Goal: Task Accomplishment & Management: Manage account settings

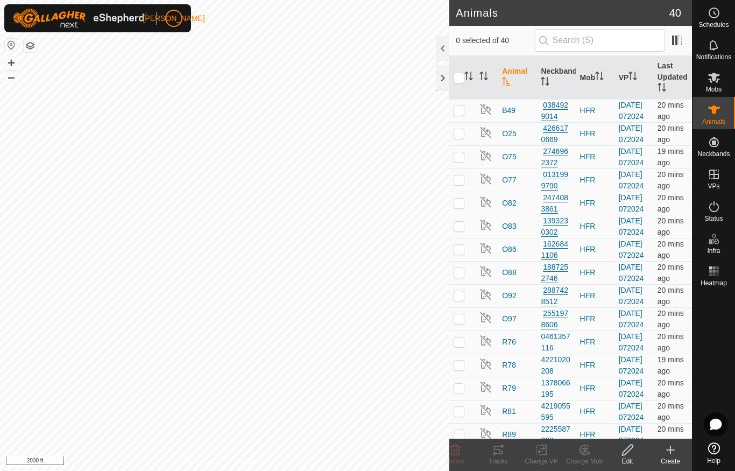
click at [439, 82] on div at bounding box center [442, 78] width 13 height 26
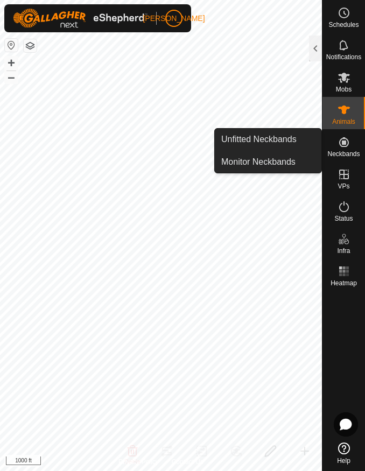
click at [291, 143] on span "Unfitted Neckbands" at bounding box center [258, 139] width 75 height 13
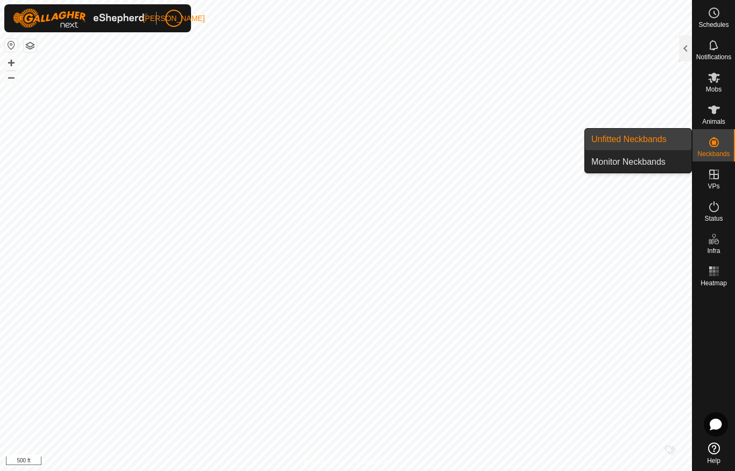
click at [655, 137] on span "Unfitted Neckbands" at bounding box center [628, 139] width 75 height 13
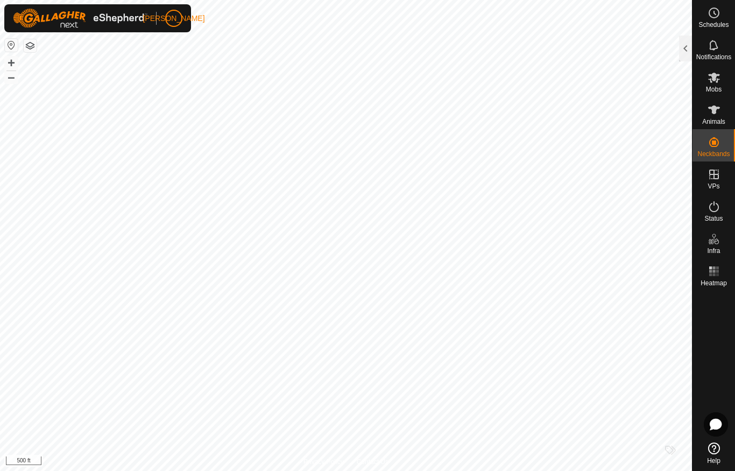
checkbox input "false"
click at [691, 46] on div at bounding box center [685, 48] width 13 height 26
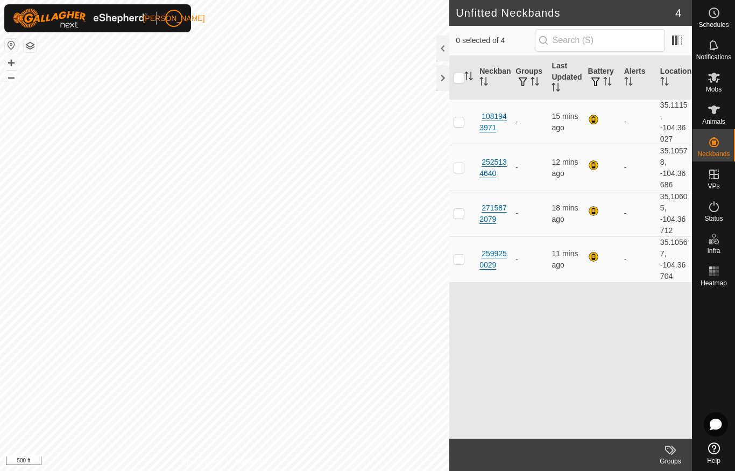
click at [493, 125] on div "1081943971" at bounding box center [492, 122] width 27 height 23
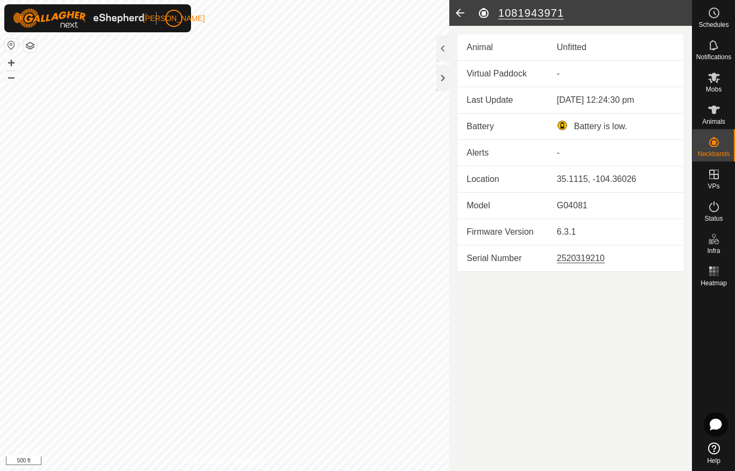
click at [534, 78] on td "Virtual Paddock" at bounding box center [503, 74] width 90 height 26
click at [586, 76] on td "-" at bounding box center [615, 74] width 135 height 26
click at [457, 17] on icon at bounding box center [460, 13] width 22 height 26
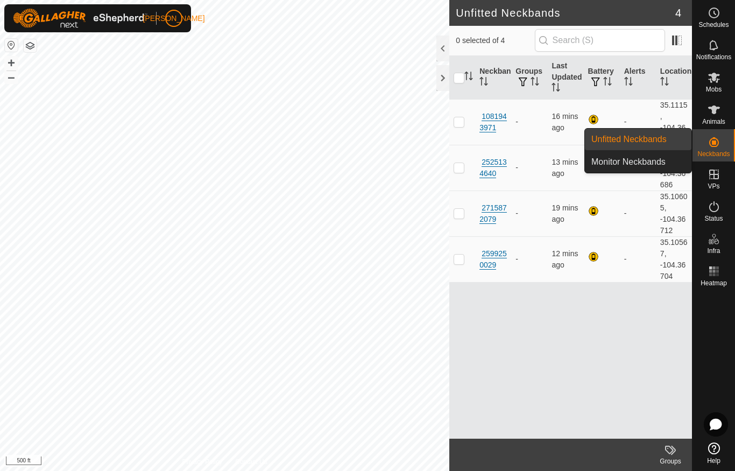
click at [716, 118] on span "Animals" at bounding box center [713, 121] width 23 height 6
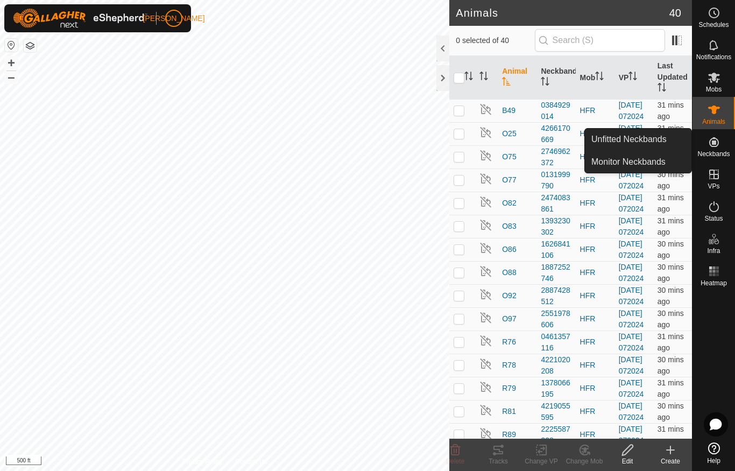
click at [711, 115] on icon at bounding box center [713, 109] width 13 height 13
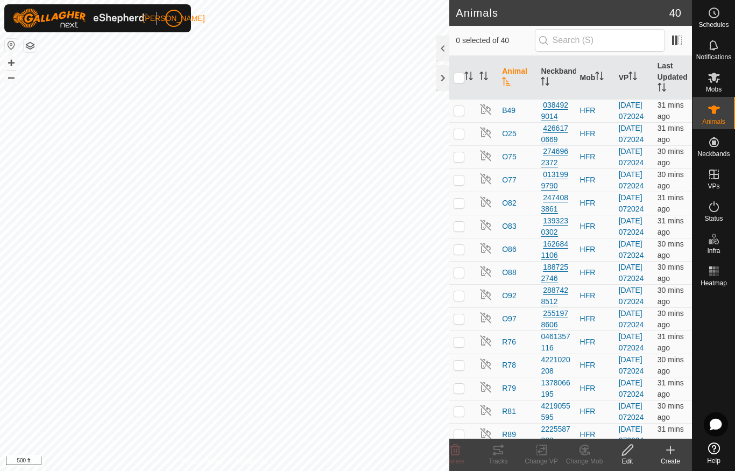
click at [665, 453] on icon at bounding box center [670, 449] width 13 height 13
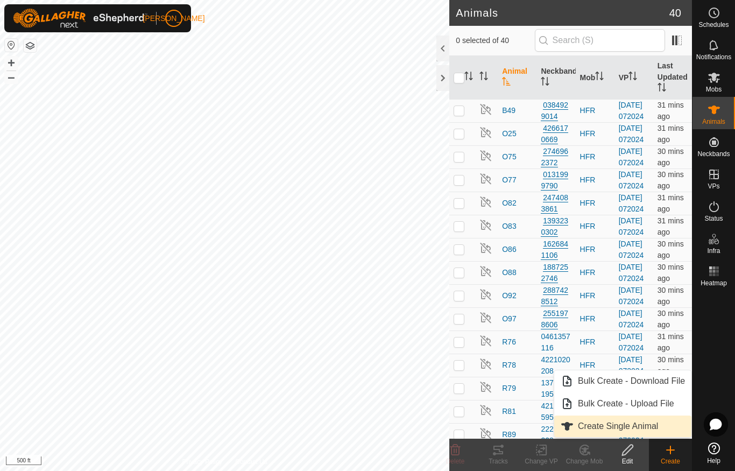
click at [646, 424] on span "Create Single Animal" at bounding box center [618, 425] width 80 height 13
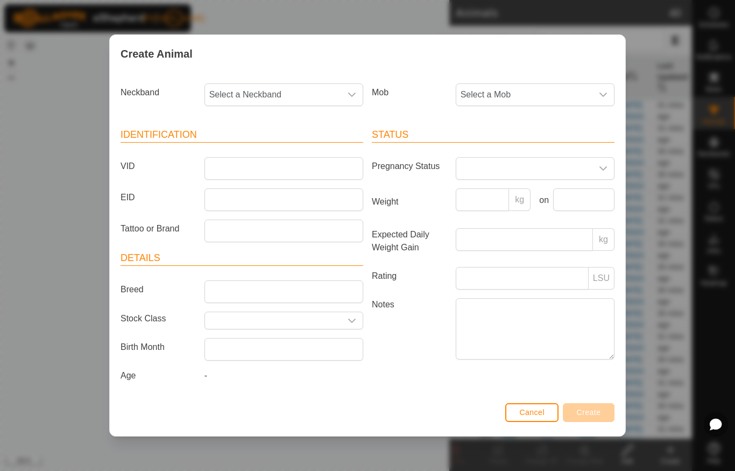
click at [352, 91] on icon "dropdown trigger" at bounding box center [351, 94] width 9 height 9
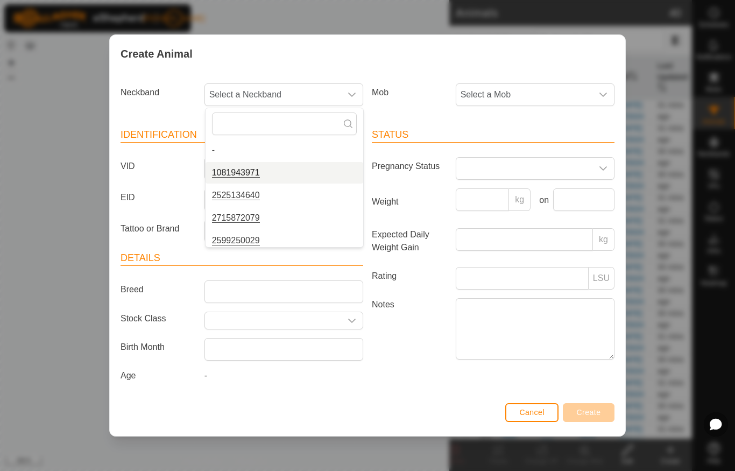
click at [247, 172] on span "1081943971" at bounding box center [236, 172] width 48 height 13
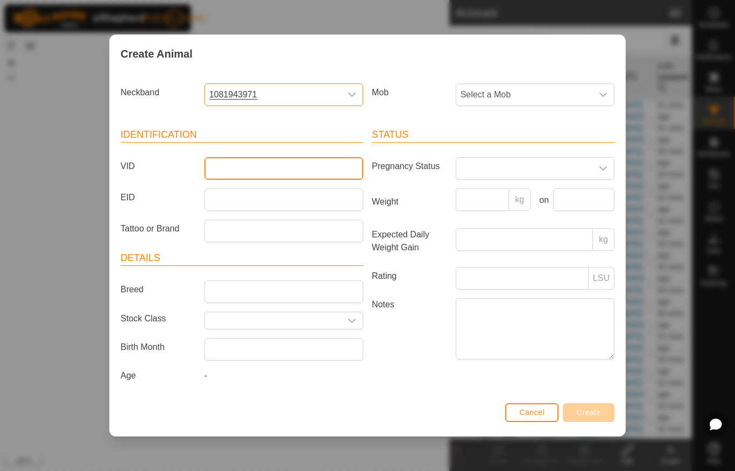
click at [258, 166] on input "VID" at bounding box center [283, 168] width 159 height 23
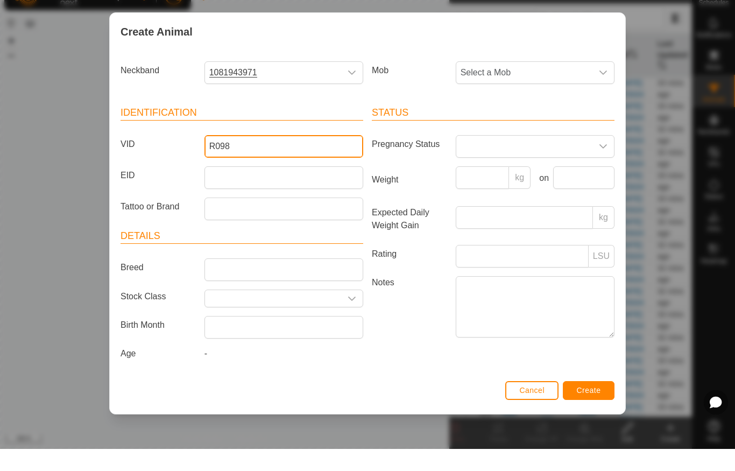
type input "R098"
click at [590, 158] on span at bounding box center [524, 169] width 136 height 22
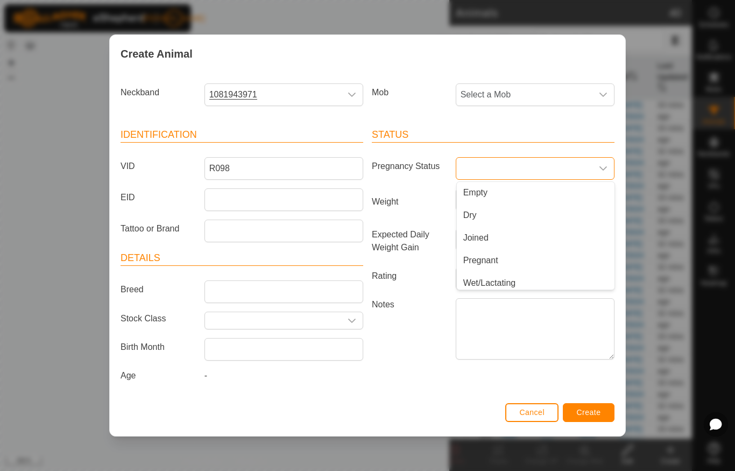
click at [465, 110] on div "Mob Select a Mob" at bounding box center [492, 99] width 251 height 40
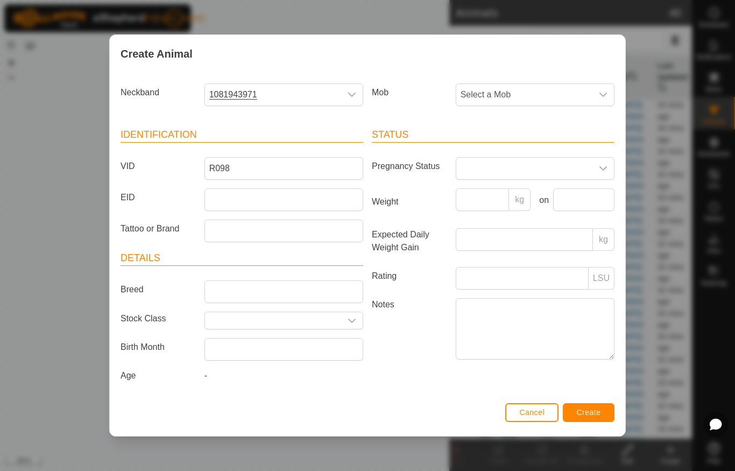
click at [604, 90] on icon "dropdown trigger" at bounding box center [603, 94] width 9 height 9
click at [531, 176] on li "HFR" at bounding box center [536, 173] width 158 height 22
click at [328, 233] on input "Tattoo or Brand" at bounding box center [283, 230] width 159 height 23
type input "E"
type input "C"
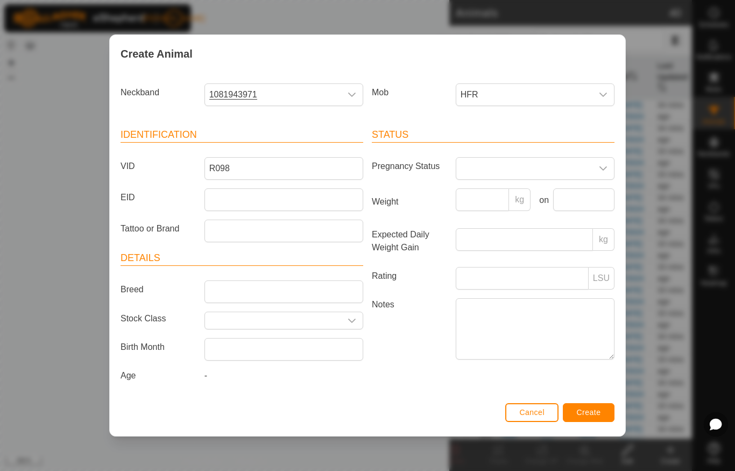
click at [353, 318] on icon "dropdown trigger" at bounding box center [352, 320] width 8 height 4
click at [352, 317] on icon "dropdown trigger" at bounding box center [351, 320] width 9 height 9
click at [588, 416] on span "Create" at bounding box center [589, 412] width 24 height 9
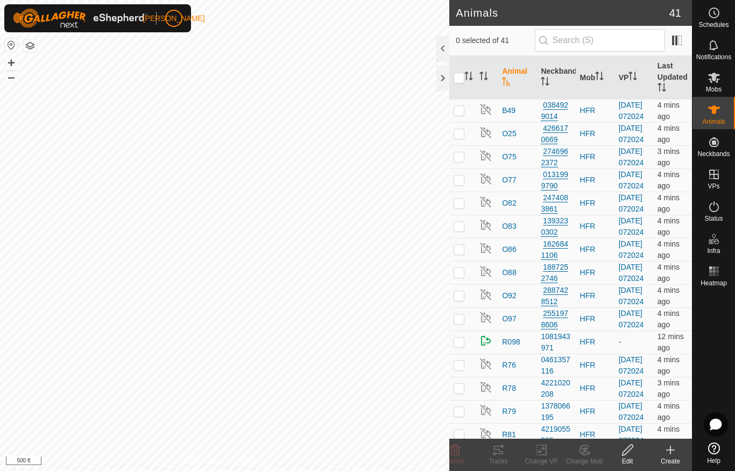
checkbox input "true"
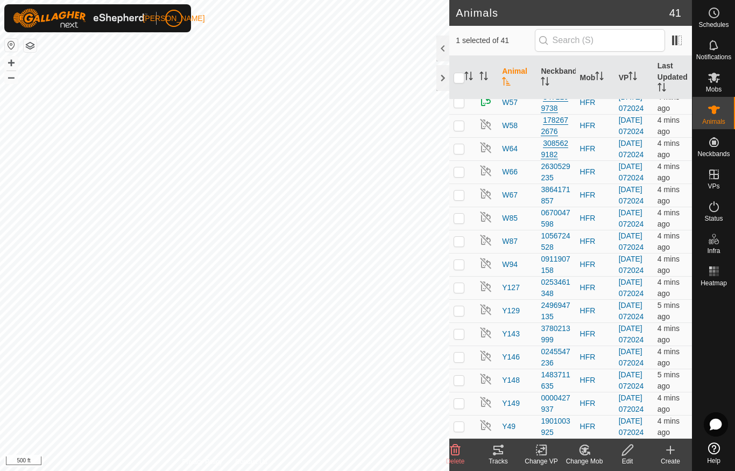
scroll to position [679, 0]
click at [441, 82] on div at bounding box center [442, 78] width 13 height 26
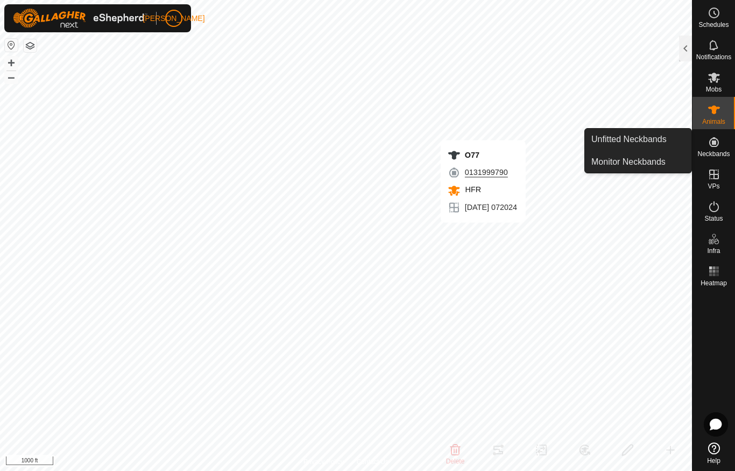
click at [657, 140] on span "Unfitted Neckbands" at bounding box center [628, 139] width 75 height 13
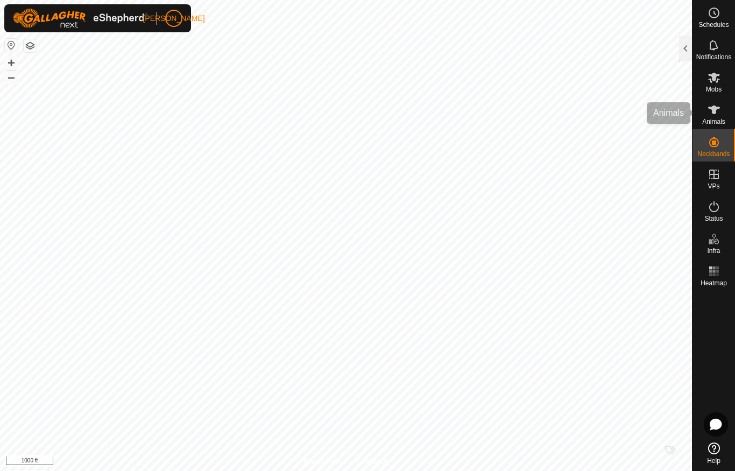
click at [716, 116] on icon at bounding box center [713, 109] width 13 height 13
click at [680, 52] on div at bounding box center [685, 48] width 13 height 26
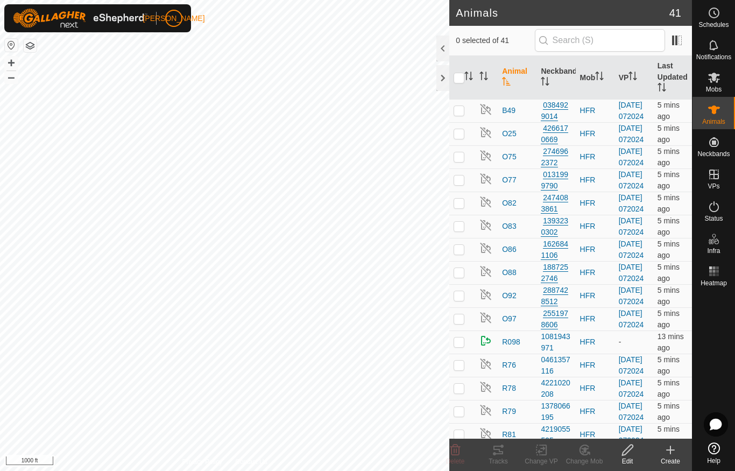
click at [678, 451] on create-svg-icon at bounding box center [670, 449] width 43 height 13
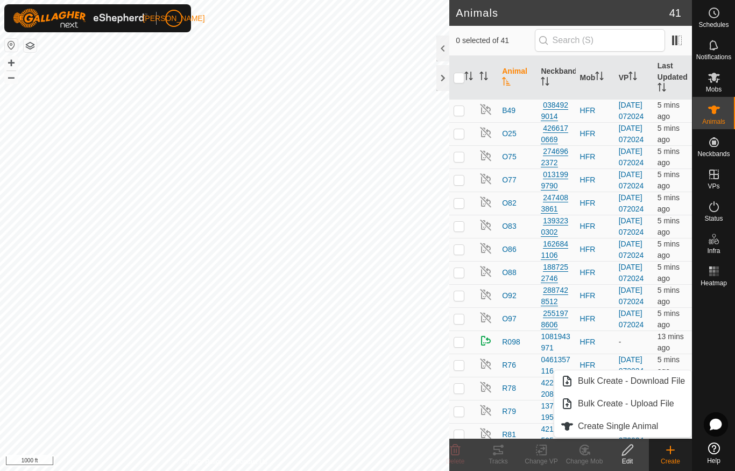
click at [667, 457] on div "Create" at bounding box center [670, 461] width 43 height 10
click at [668, 456] on icon at bounding box center [670, 449] width 13 height 13
click at [443, 47] on div at bounding box center [442, 48] width 13 height 26
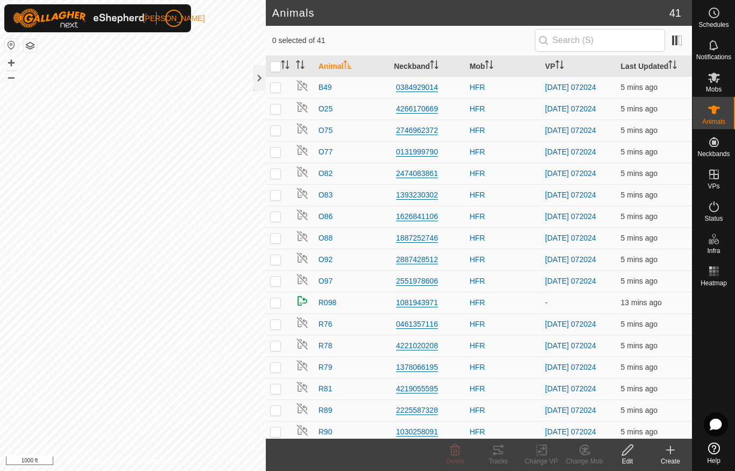
click at [670, 453] on icon at bounding box center [670, 450] width 0 height 8
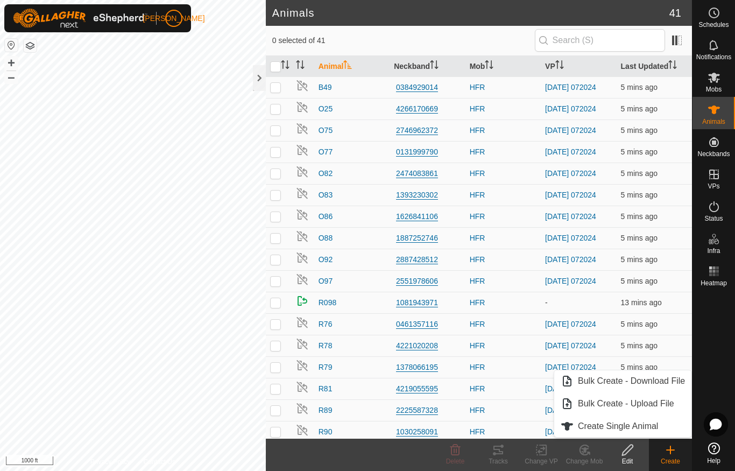
click at [643, 429] on span "Create Single Animal" at bounding box center [618, 425] width 80 height 13
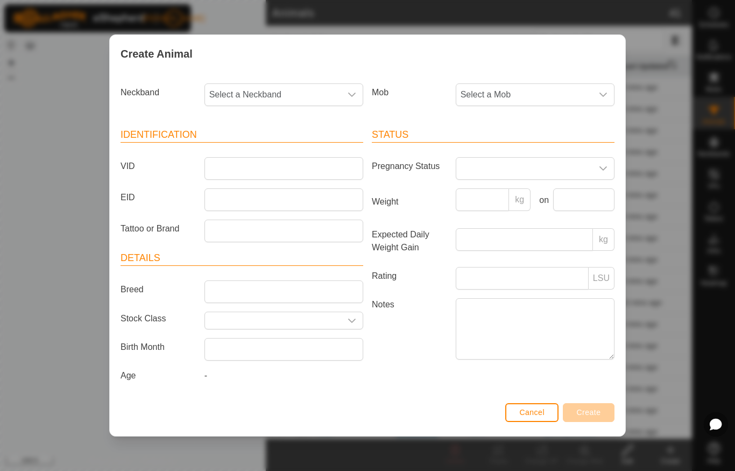
click at [340, 84] on span "Select a Neckband" at bounding box center [273, 95] width 136 height 22
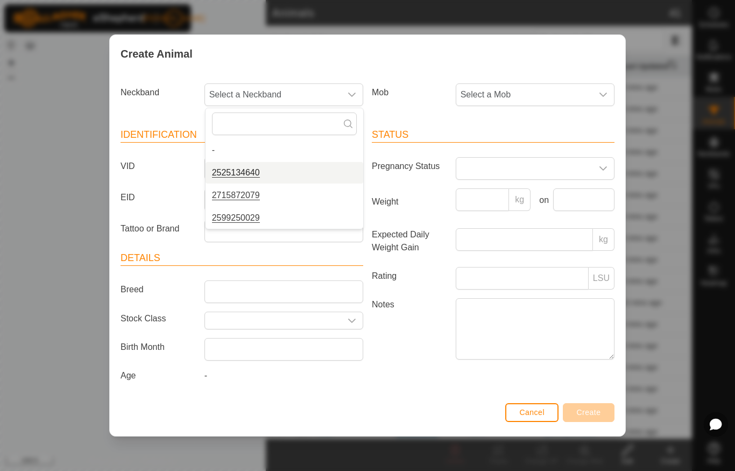
click at [257, 172] on span "2525134640" at bounding box center [236, 172] width 48 height 13
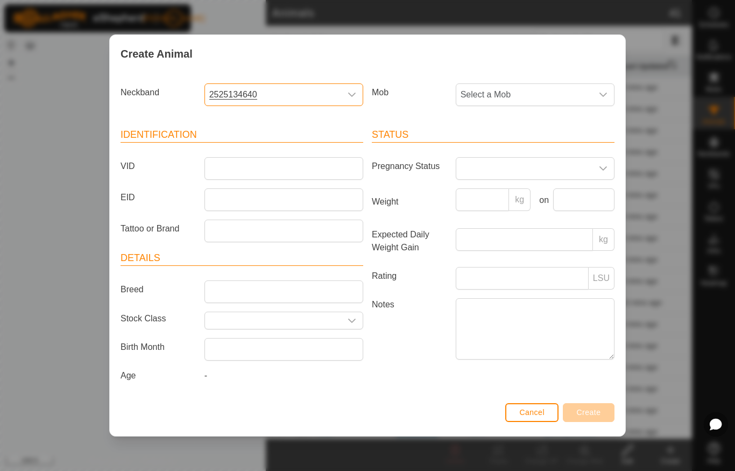
click at [532, 97] on span "Select a Mob" at bounding box center [524, 95] width 136 height 22
click at [487, 174] on li "HFR" at bounding box center [536, 173] width 158 height 22
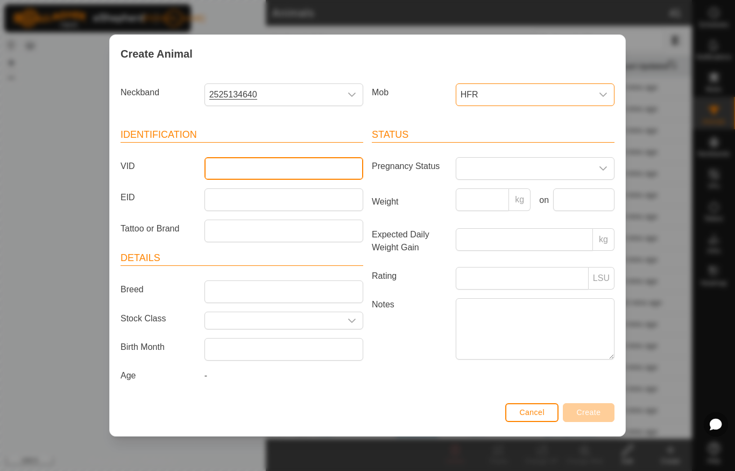
click at [338, 165] on input "VID" at bounding box center [283, 168] width 159 height 23
type input "B8"
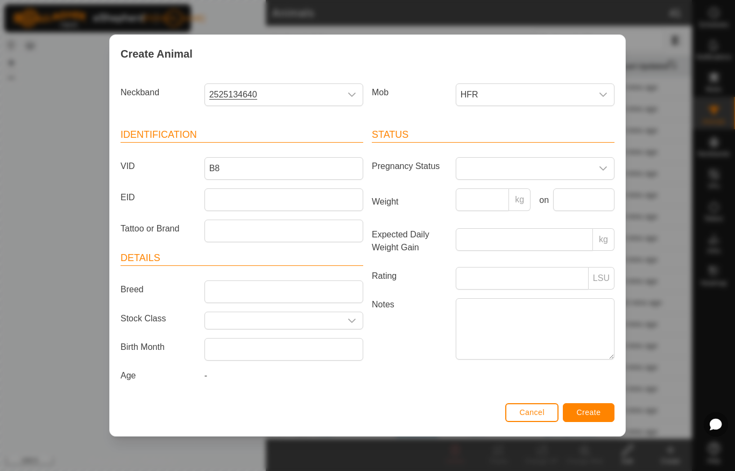
click at [595, 420] on button "Create" at bounding box center [589, 412] width 52 height 19
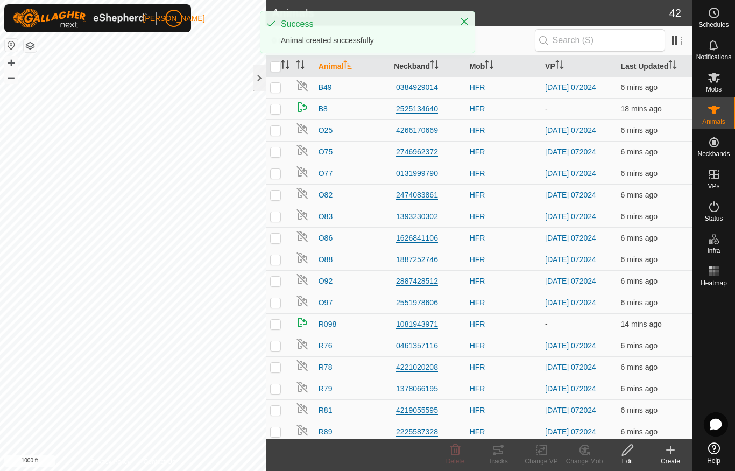
click at [667, 454] on icon at bounding box center [670, 449] width 13 height 13
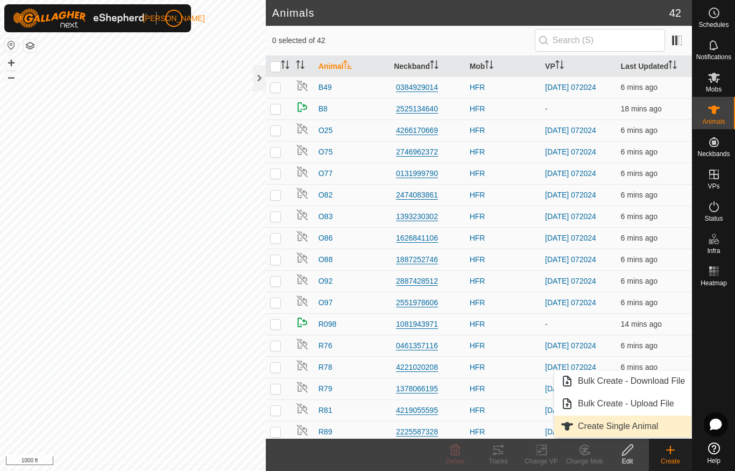
click at [638, 428] on span "Create Single Animal" at bounding box center [618, 425] width 80 height 13
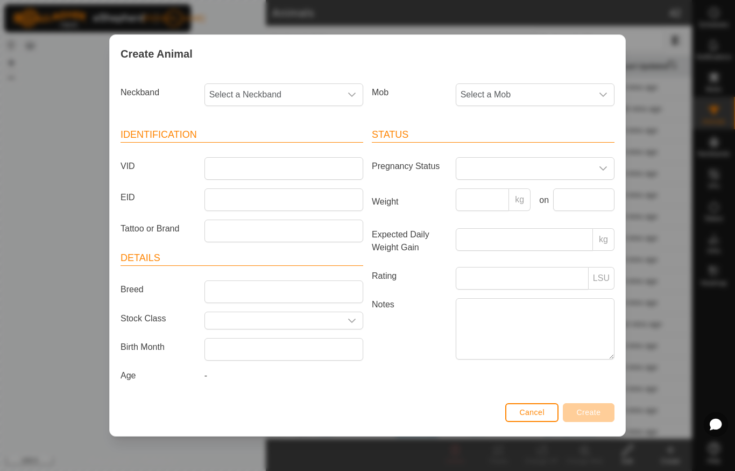
click at [346, 95] on div "dropdown trigger" at bounding box center [352, 95] width 22 height 22
click at [287, 172] on li "2715872079" at bounding box center [284, 173] width 158 height 22
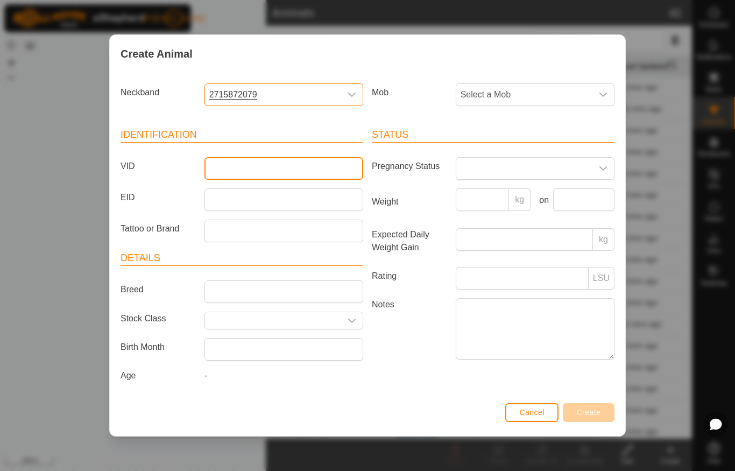
click at [314, 164] on input "VID" at bounding box center [283, 168] width 159 height 23
type input "R97"
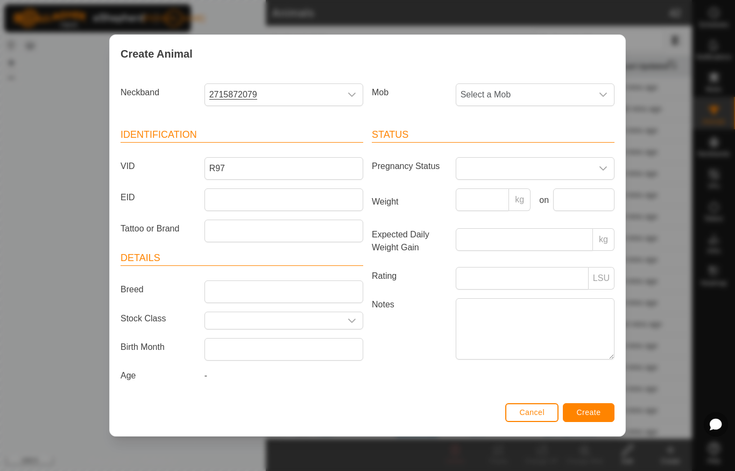
click at [557, 95] on span "Select a Mob" at bounding box center [524, 95] width 136 height 22
click at [493, 164] on li "HFR" at bounding box center [536, 173] width 158 height 22
click at [597, 415] on span "Create" at bounding box center [589, 412] width 24 height 9
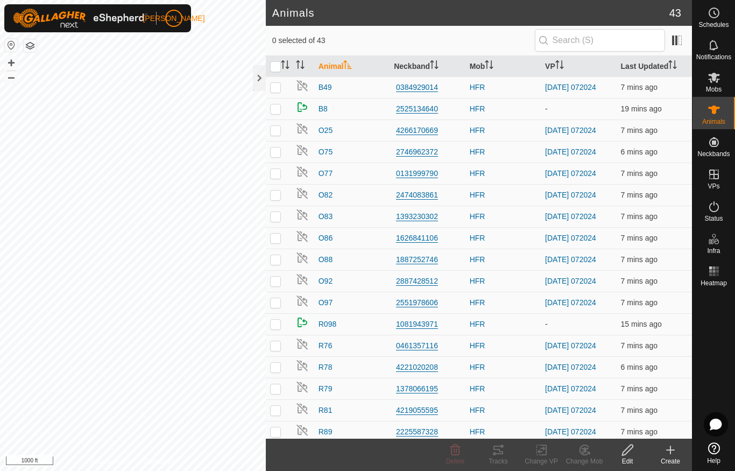
click at [668, 452] on icon at bounding box center [670, 449] width 13 height 13
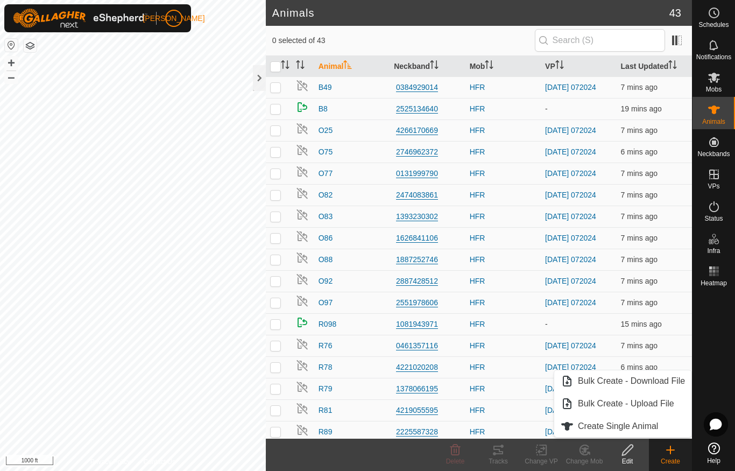
click at [645, 425] on span "Create Single Animal" at bounding box center [618, 425] width 80 height 13
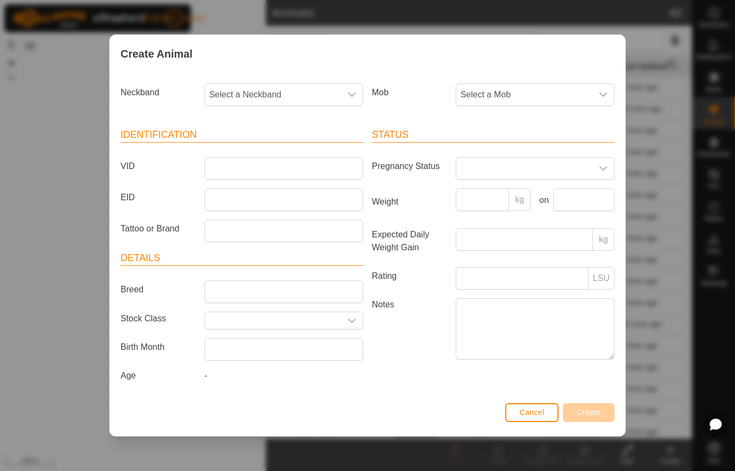
click at [601, 90] on icon "dropdown trigger" at bounding box center [603, 94] width 9 height 9
click at [549, 172] on li "HFR" at bounding box center [536, 173] width 158 height 22
click at [350, 93] on icon "dropdown trigger" at bounding box center [352, 95] width 8 height 4
click at [301, 180] on li "2599250029" at bounding box center [284, 173] width 158 height 22
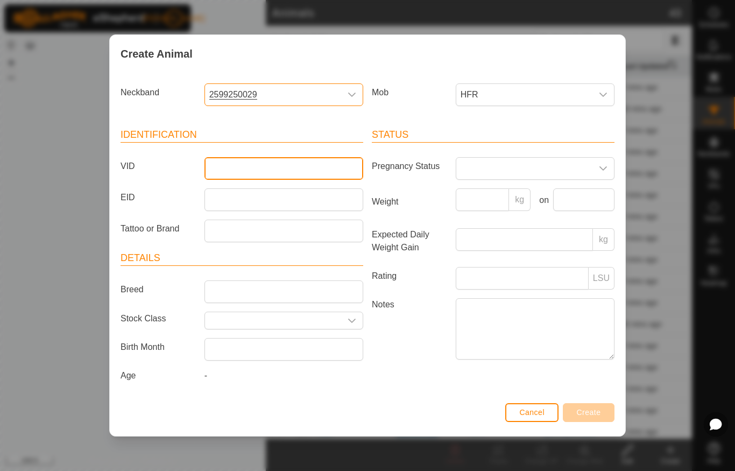
click at [326, 164] on input "VID" at bounding box center [283, 168] width 159 height 23
type input "B47"
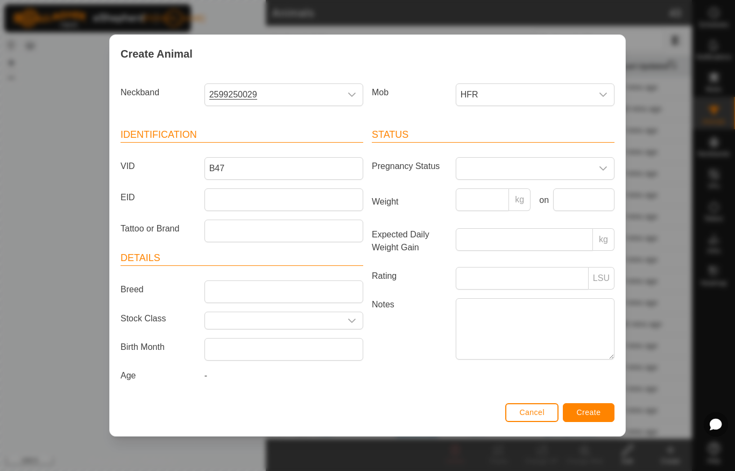
click at [595, 416] on span "Create" at bounding box center [589, 412] width 24 height 9
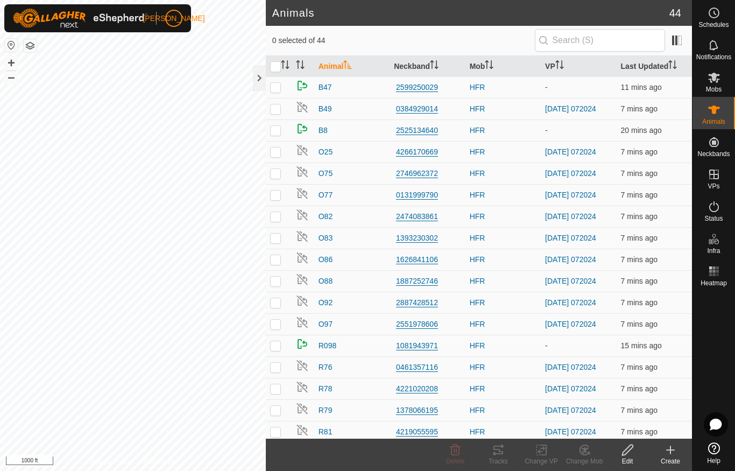
click at [258, 78] on div at bounding box center [259, 78] width 13 height 26
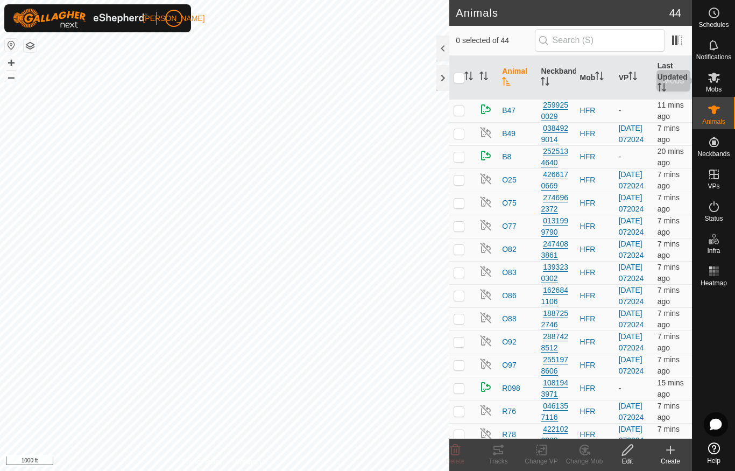
click at [718, 81] on icon at bounding box center [713, 77] width 13 height 13
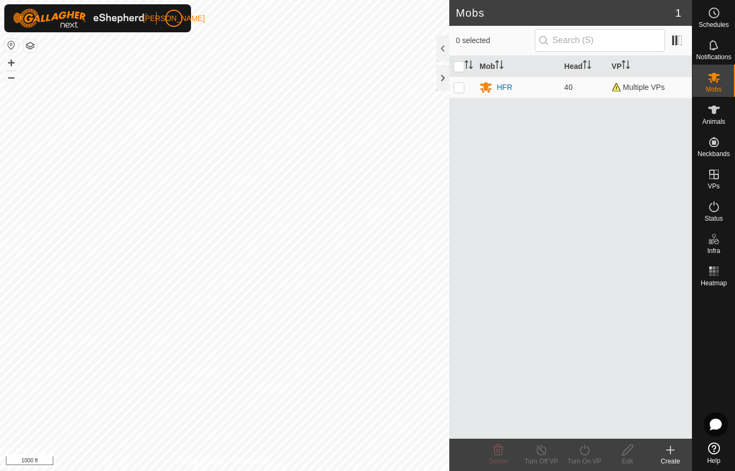
click at [460, 83] on p-checkbox at bounding box center [458, 87] width 11 height 9
checkbox input "true"
click at [585, 463] on div "Turn On VP" at bounding box center [584, 461] width 43 height 10
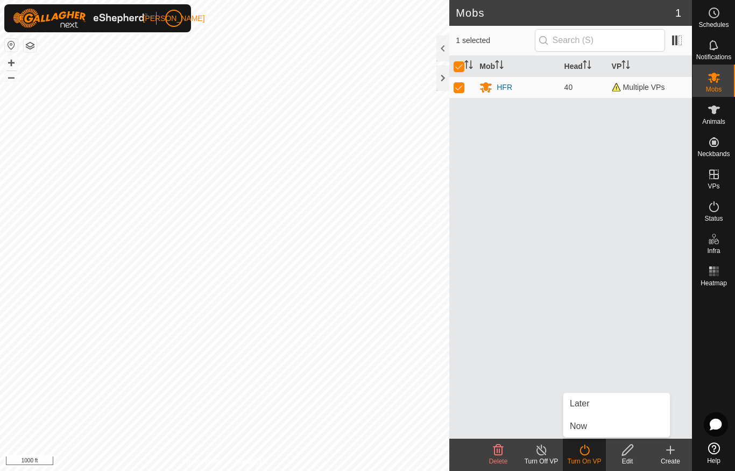
click at [595, 432] on link "Now" at bounding box center [616, 426] width 106 height 22
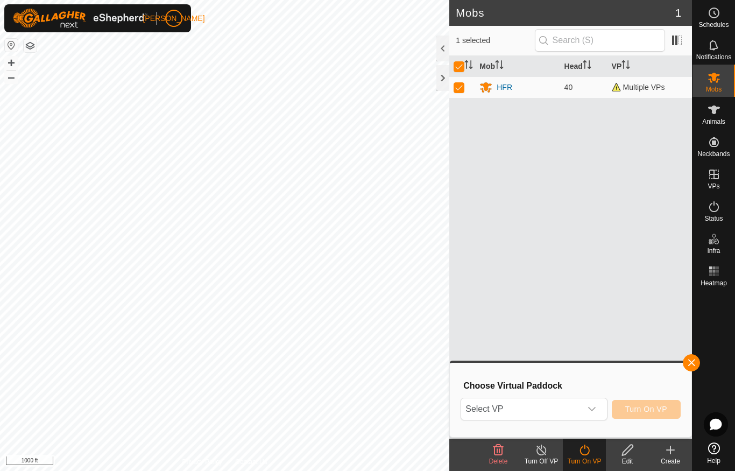
click at [593, 412] on icon "dropdown trigger" at bounding box center [591, 408] width 9 height 9
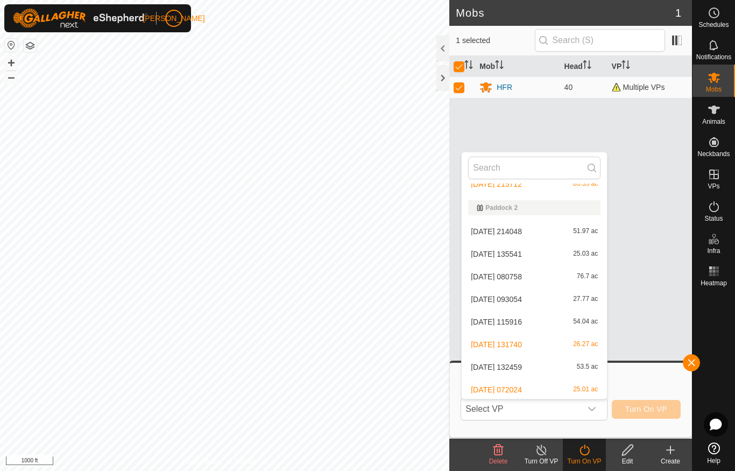
scroll to position [240, 0]
click at [522, 387] on span "[DATE] 072024" at bounding box center [496, 387] width 51 height 8
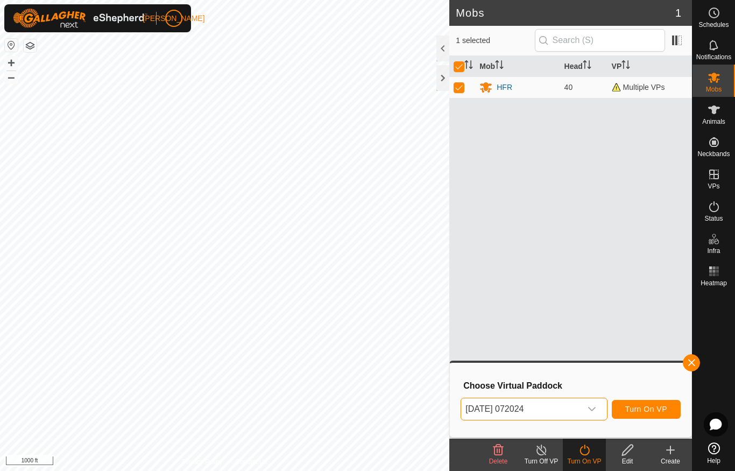
click at [656, 405] on span "Turn On VP" at bounding box center [646, 408] width 42 height 9
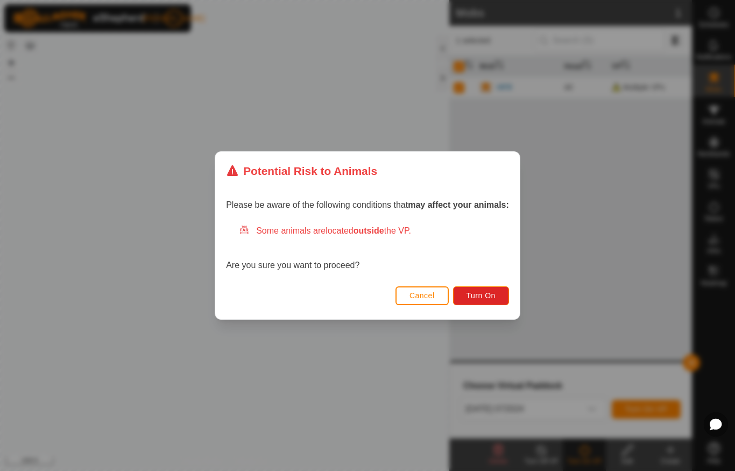
click at [484, 296] on span "Turn On" at bounding box center [480, 295] width 29 height 9
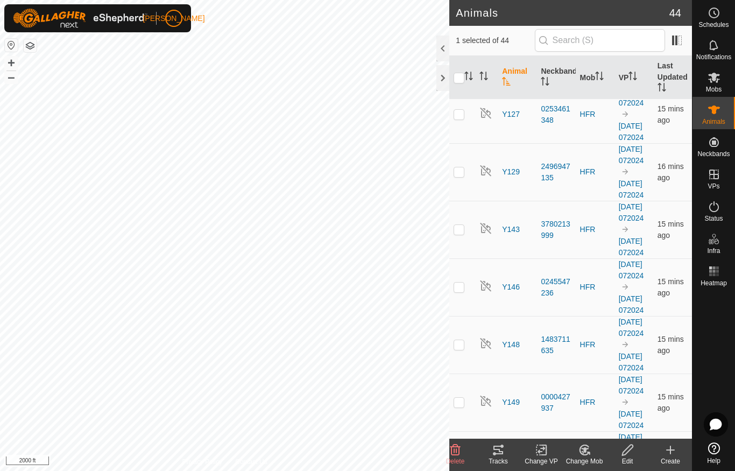
scroll to position [2008, 0]
checkbox input "false"
checkbox input "true"
click at [440, 82] on div at bounding box center [442, 78] width 13 height 26
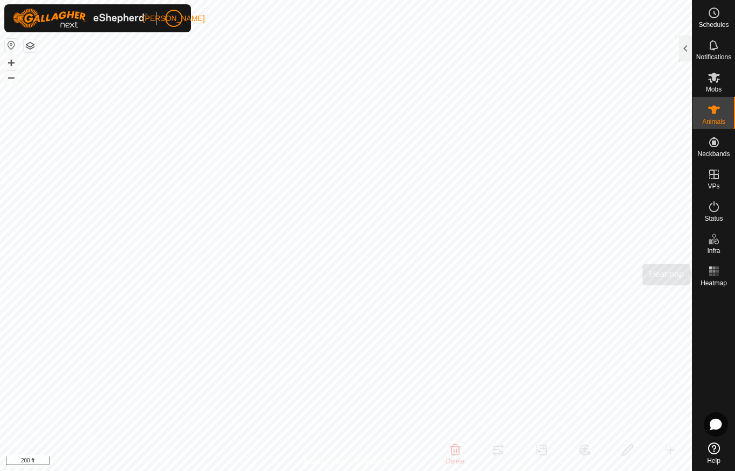
click at [714, 275] on rect at bounding box center [713, 274] width 3 height 3
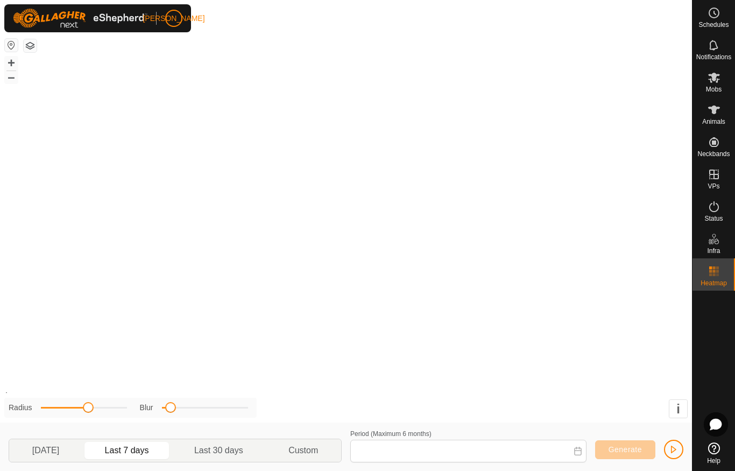
type input "[DATE] - [DATE]"
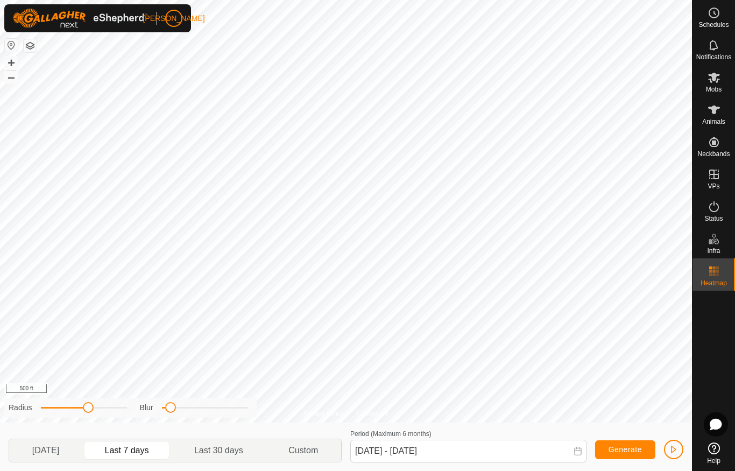
click at [673, 450] on span "button" at bounding box center [673, 449] width 9 height 9
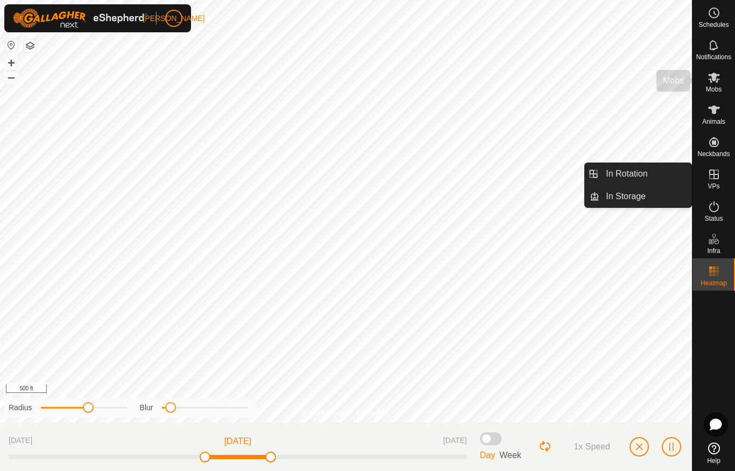
click at [719, 82] on icon at bounding box center [713, 77] width 13 height 13
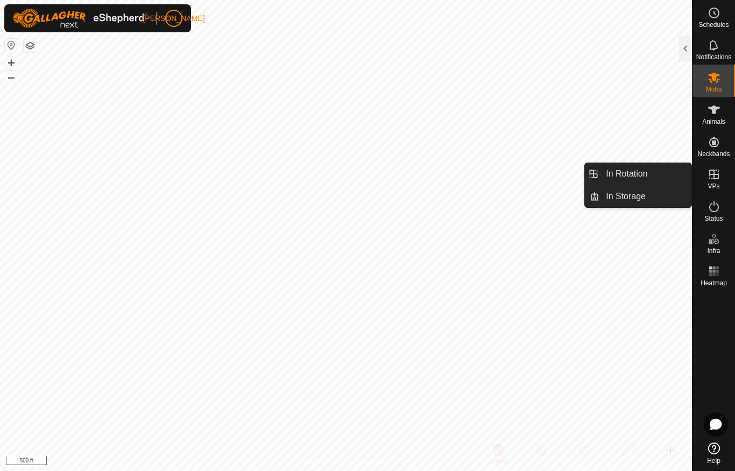
click at [716, 180] on icon at bounding box center [713, 174] width 13 height 13
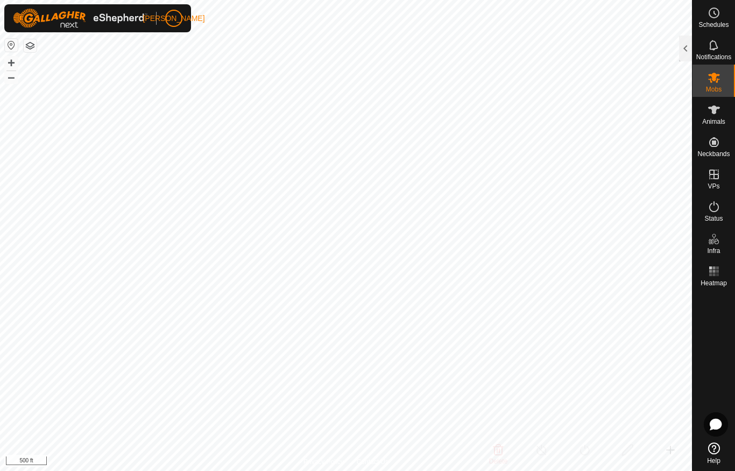
click at [688, 51] on div at bounding box center [685, 48] width 13 height 26
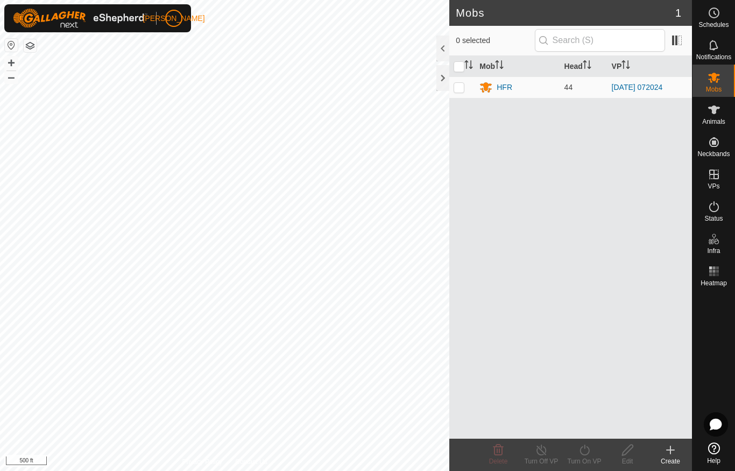
click at [670, 453] on icon at bounding box center [670, 450] width 0 height 8
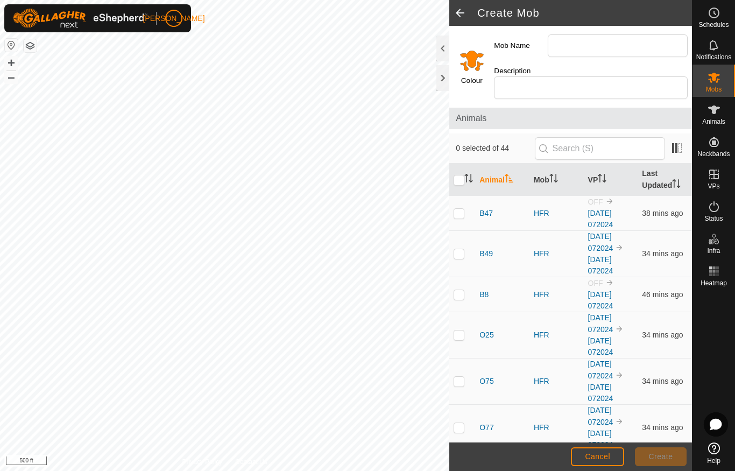
click at [462, 17] on span at bounding box center [460, 13] width 22 height 26
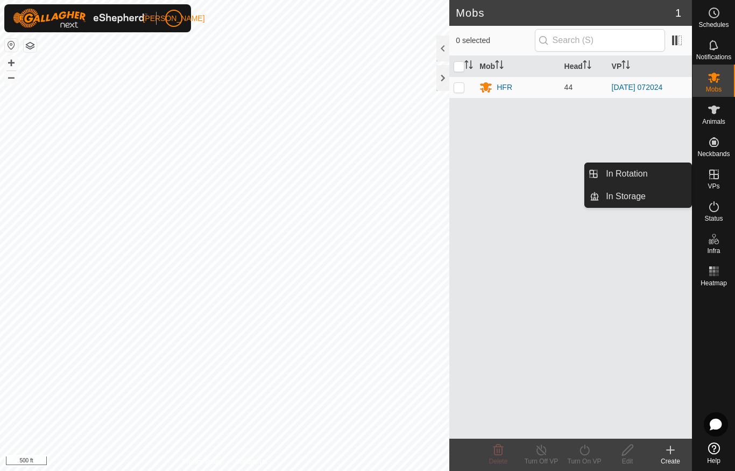
click at [654, 177] on link "In Rotation" at bounding box center [645, 174] width 92 height 22
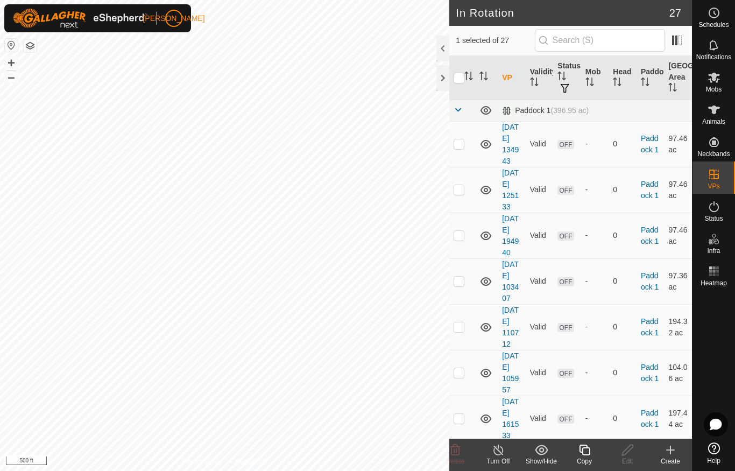
click at [667, 447] on icon at bounding box center [670, 449] width 13 height 13
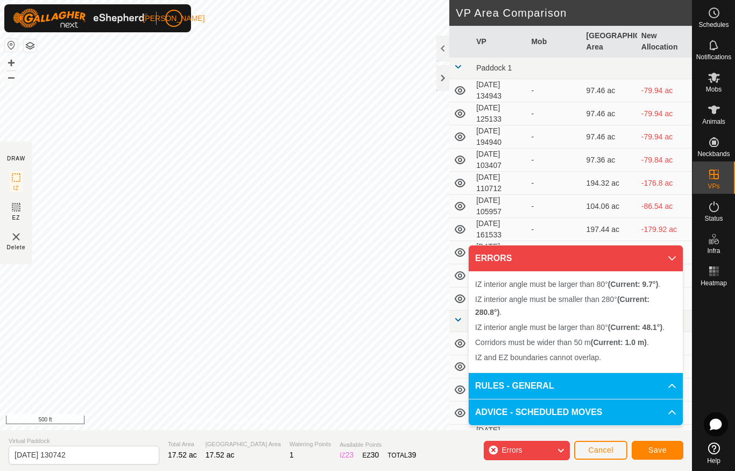
click at [665, 261] on p-accordion-header "ERRORS" at bounding box center [575, 258] width 214 height 26
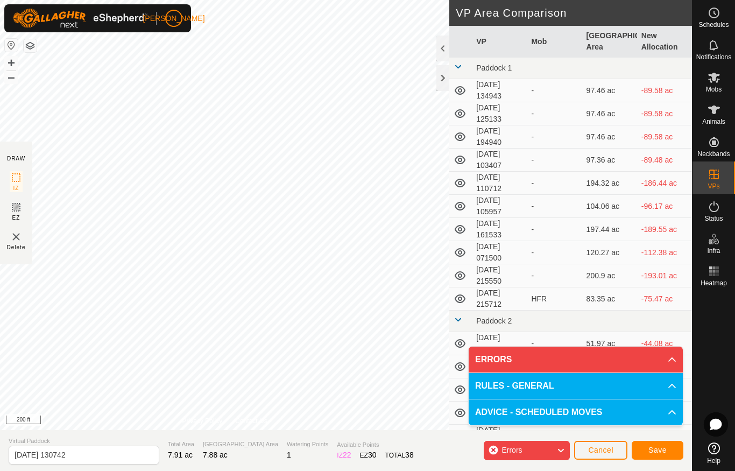
click at [559, 449] on icon at bounding box center [560, 450] width 9 height 14
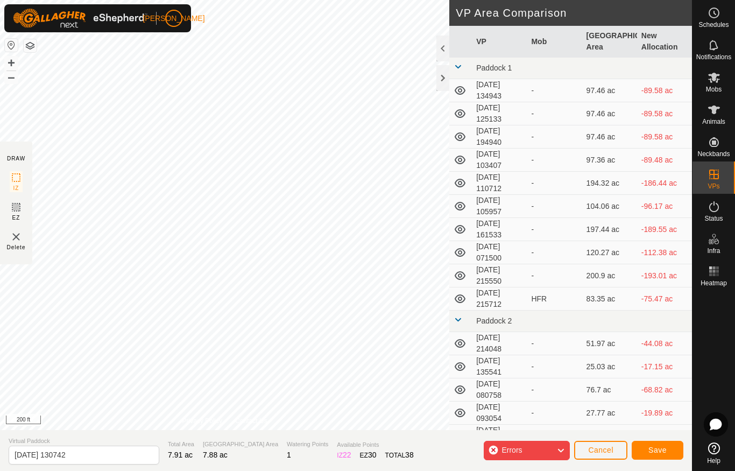
click at [565, 450] on icon at bounding box center [560, 450] width 9 height 14
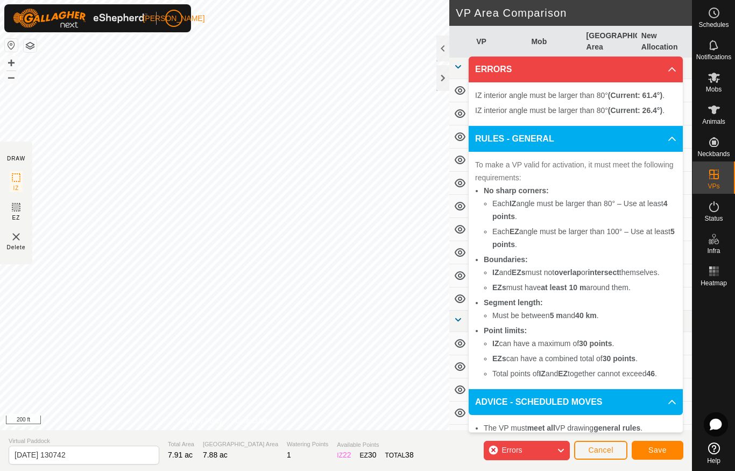
click at [668, 68] on icon at bounding box center [671, 69] width 9 height 9
click at [520, 442] on div "Errors" at bounding box center [526, 449] width 86 height 19
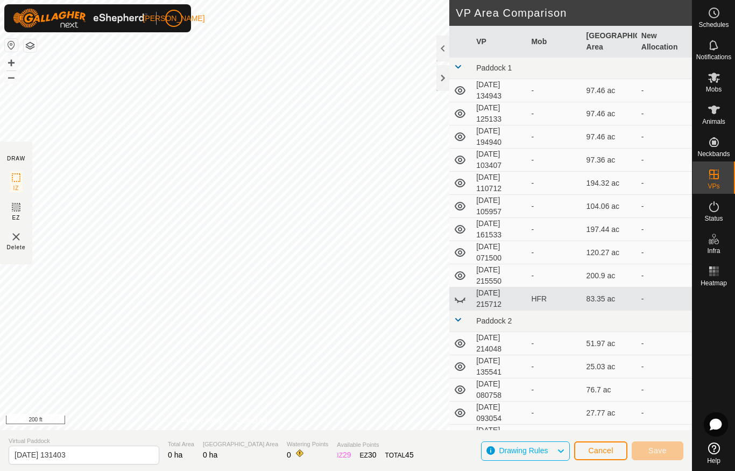
click at [612, 449] on span "Cancel" at bounding box center [600, 450] width 25 height 9
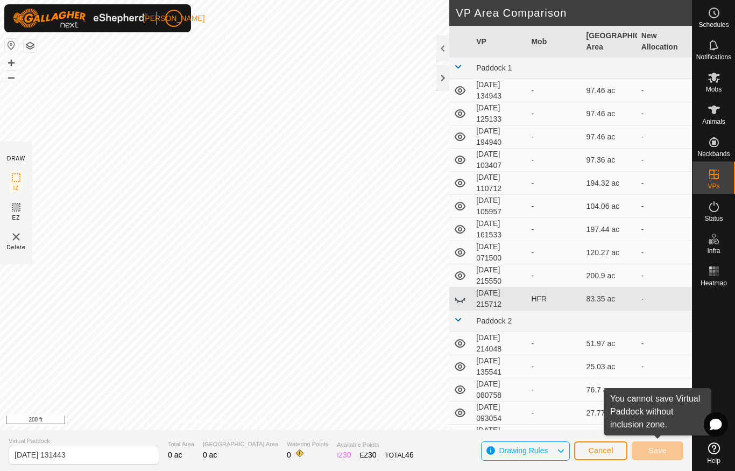
click at [604, 451] on span "Cancel" at bounding box center [600, 450] width 25 height 9
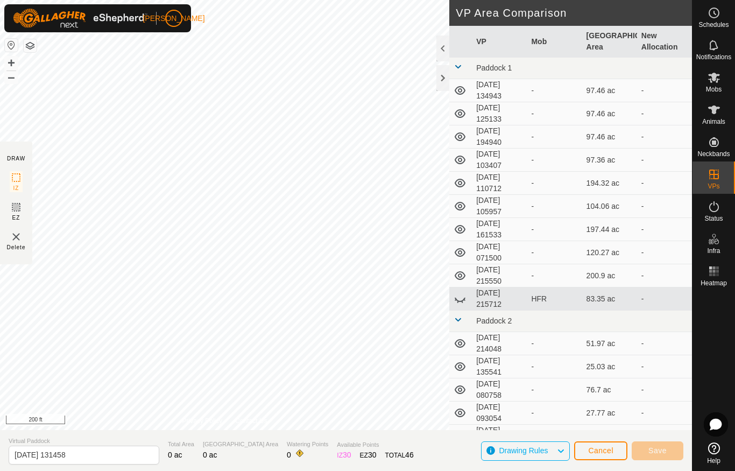
click at [596, 452] on span "Cancel" at bounding box center [600, 450] width 25 height 9
click at [598, 455] on button "Cancel" at bounding box center [600, 450] width 53 height 19
click at [601, 452] on span "Cancel" at bounding box center [600, 450] width 25 height 9
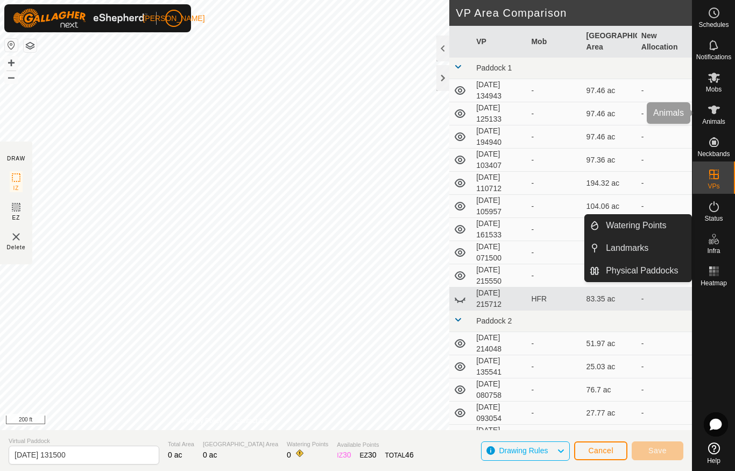
click at [716, 116] on icon at bounding box center [713, 109] width 13 height 13
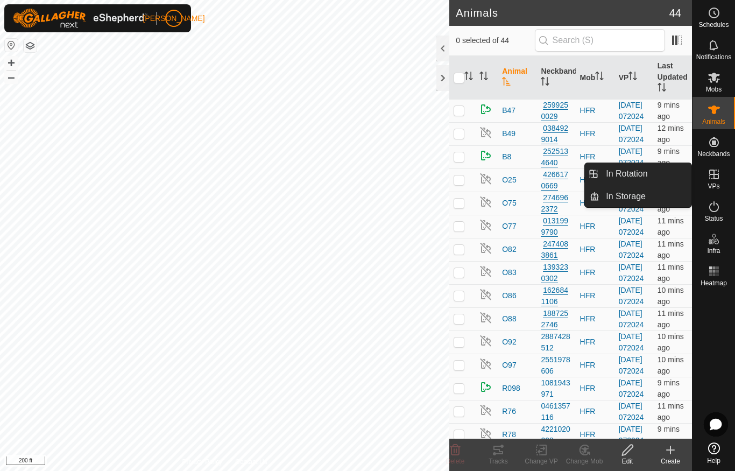
click at [644, 173] on span "In Rotation" at bounding box center [626, 173] width 41 height 13
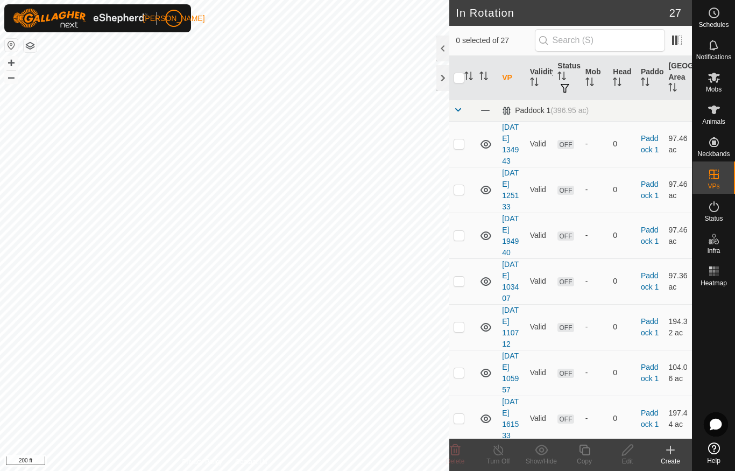
click at [670, 456] on icon at bounding box center [670, 449] width 13 height 13
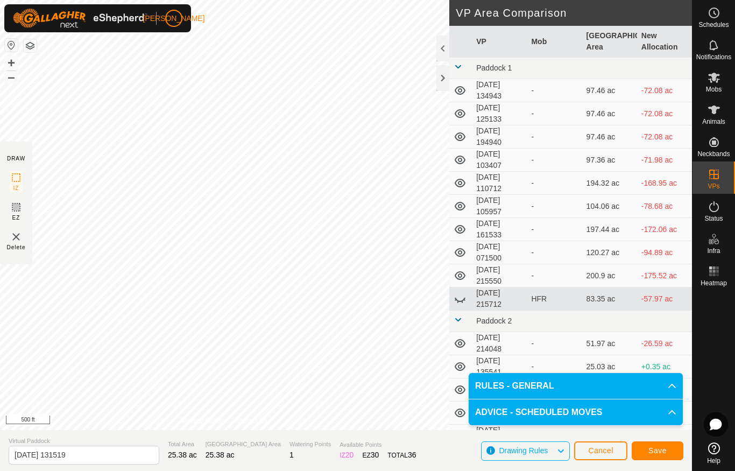
click at [657, 450] on span "Save" at bounding box center [657, 450] width 18 height 9
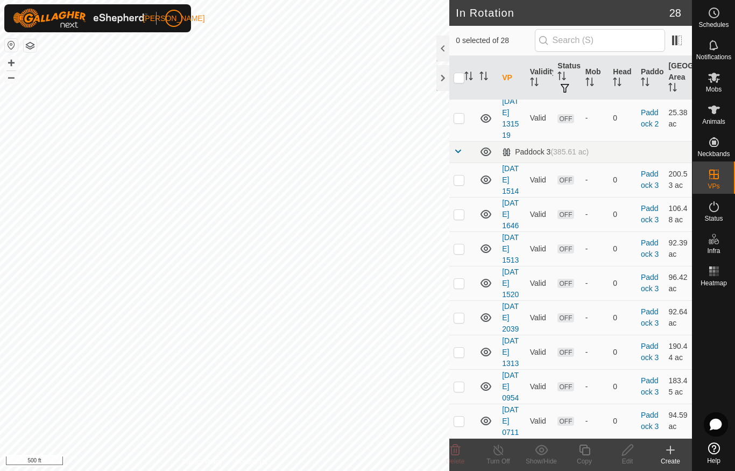
scroll to position [919, 0]
click at [459, 31] on p-checkbox at bounding box center [458, 26] width 11 height 9
checkbox input "true"
click at [586, 452] on icon at bounding box center [584, 449] width 13 height 13
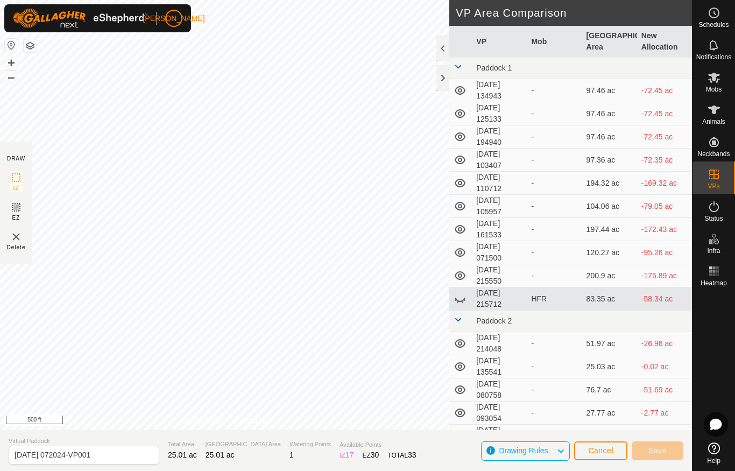
click at [586, 457] on button "Cancel" at bounding box center [600, 450] width 53 height 19
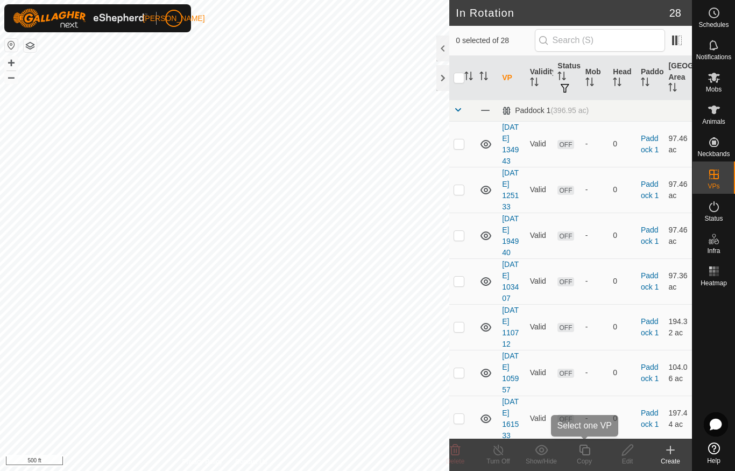
click at [585, 451] on icon at bounding box center [584, 449] width 13 height 13
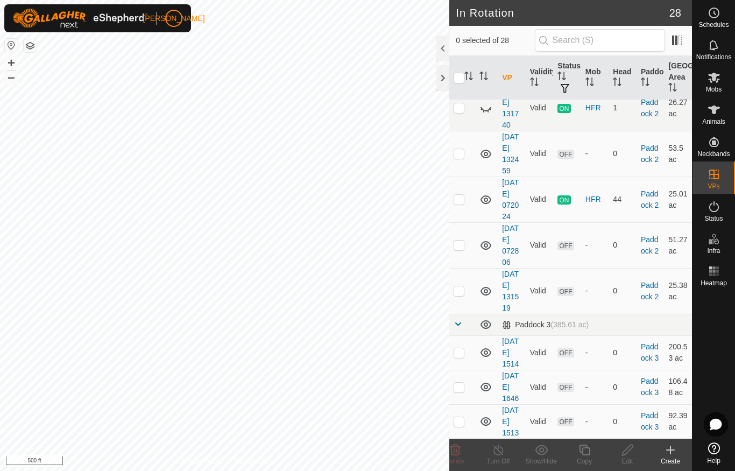
scroll to position [885, 0]
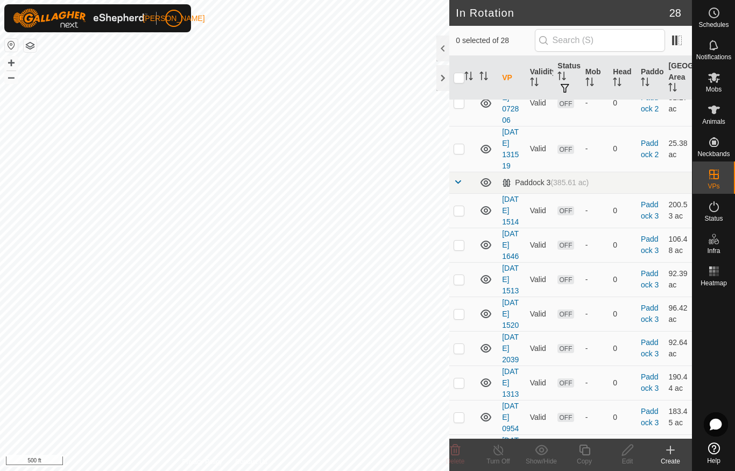
click at [464, 61] on p-checkbox at bounding box center [458, 57] width 11 height 9
checkbox input "true"
click at [584, 451] on icon at bounding box center [584, 449] width 13 height 13
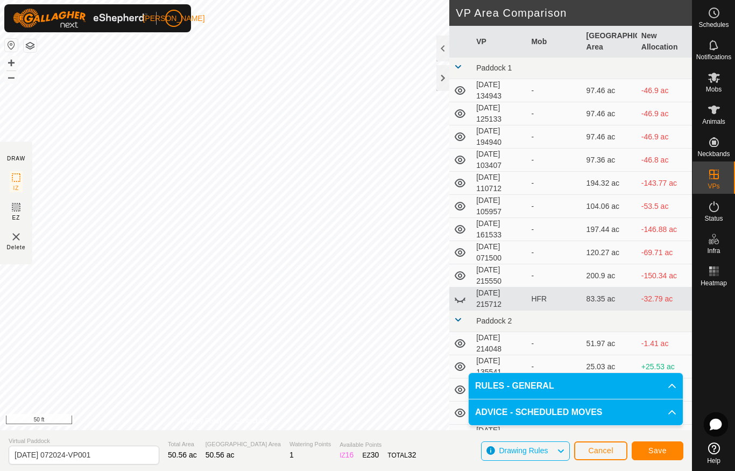
click at [656, 451] on span "Save" at bounding box center [657, 450] width 18 height 9
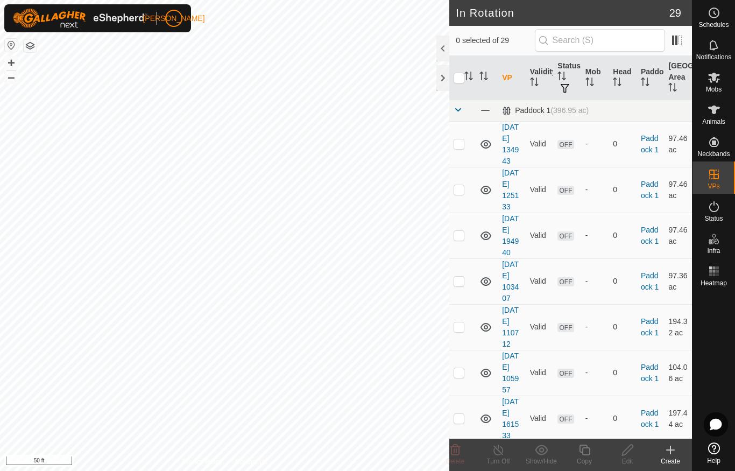
click at [444, 77] on div at bounding box center [442, 78] width 13 height 26
